Goal: Find specific page/section: Find specific page/section

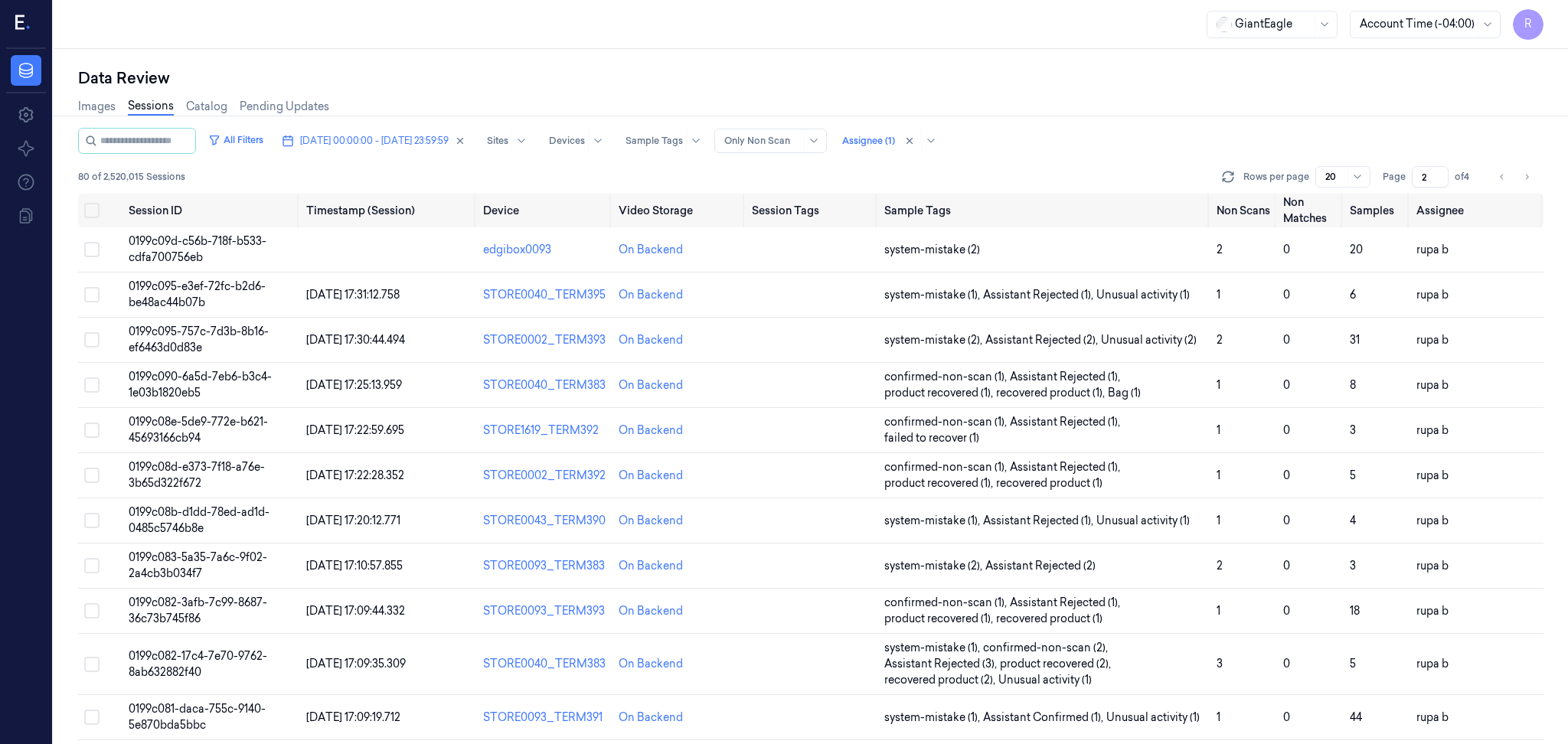
click at [541, 80] on div "Data Review" at bounding box center [810, 78] width 1466 height 22
click at [1071, 142] on div "All Filters [DATE] 00:00:00 - [DATE] 23:59:59 Sites Devices Sample Tags Alert T…" at bounding box center [810, 141] width 1466 height 26
click at [336, 149] on button "[DATE] 00:00:00 - [DATE] 23:59:59" at bounding box center [373, 141] width 196 height 24
